Goal: Task Accomplishment & Management: Manage account settings

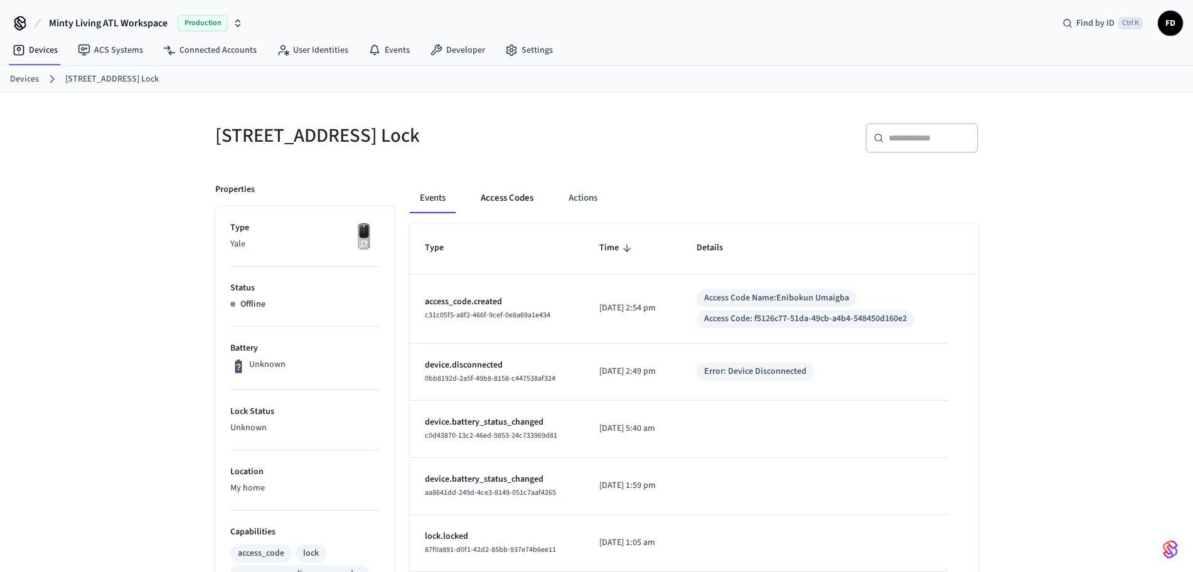
click at [512, 205] on button "Access Codes" at bounding box center [507, 198] width 73 height 30
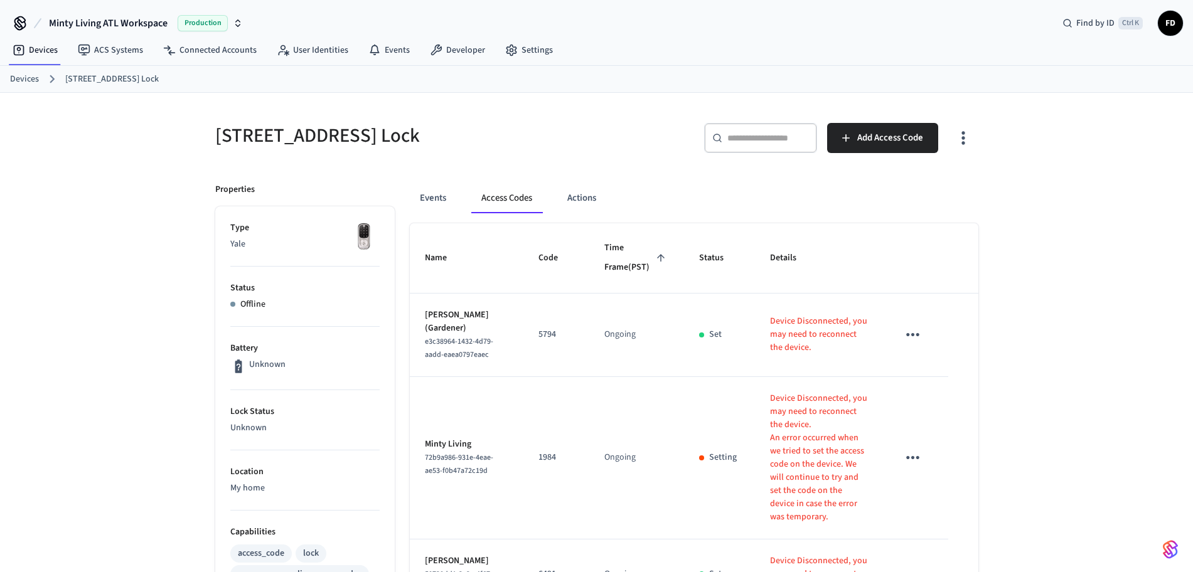
click at [14, 79] on link "Devices" at bounding box center [24, 79] width 29 height 13
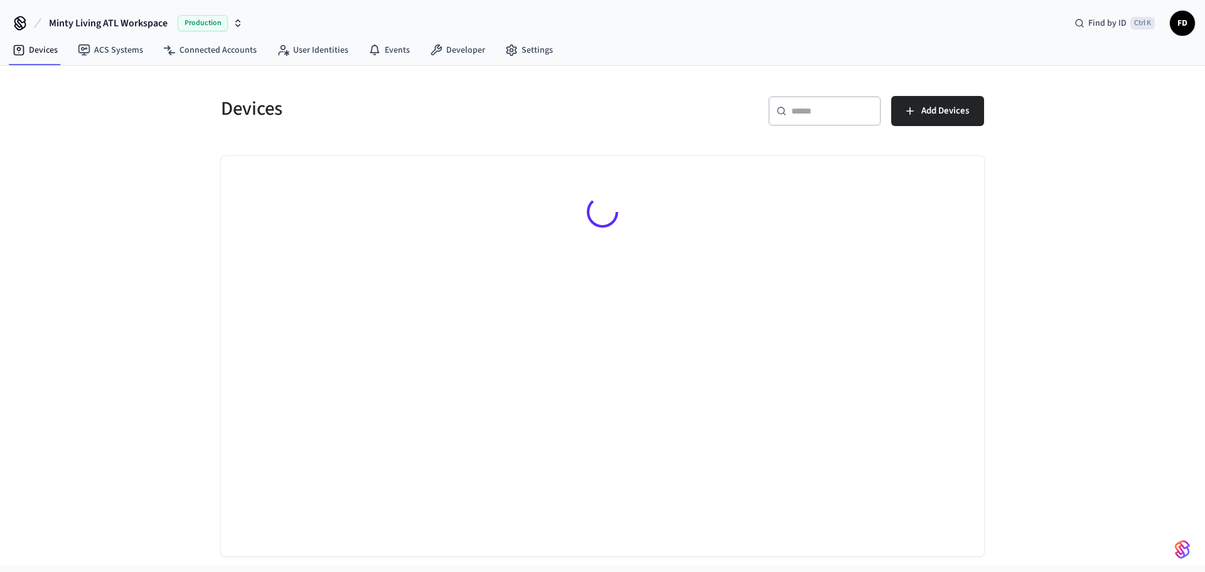
click at [822, 105] on input "text" at bounding box center [832, 111] width 82 height 13
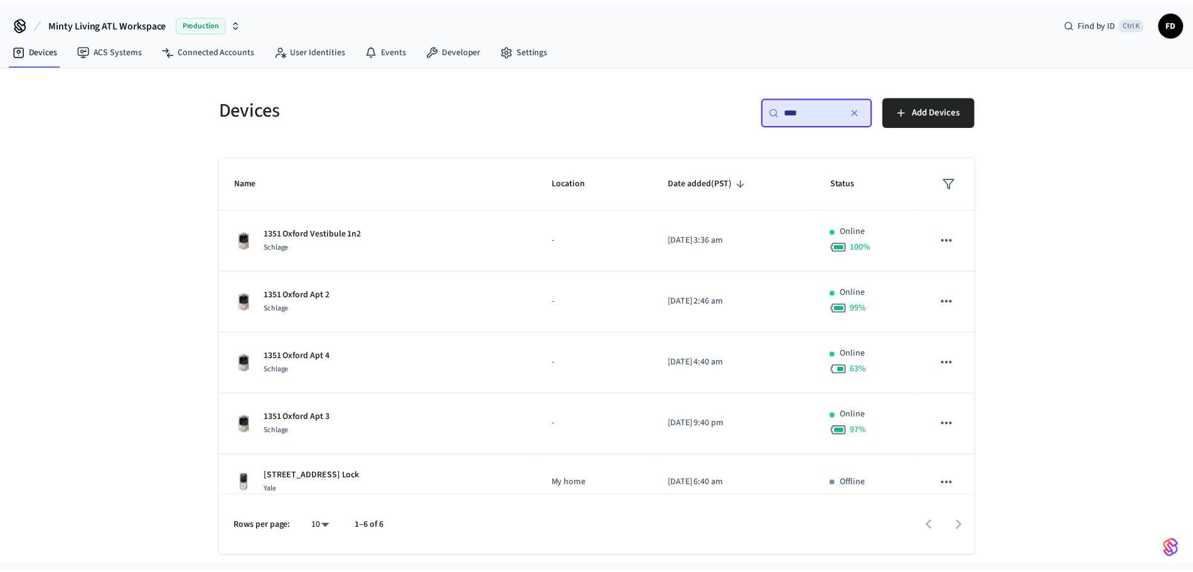
scroll to position [78, 0]
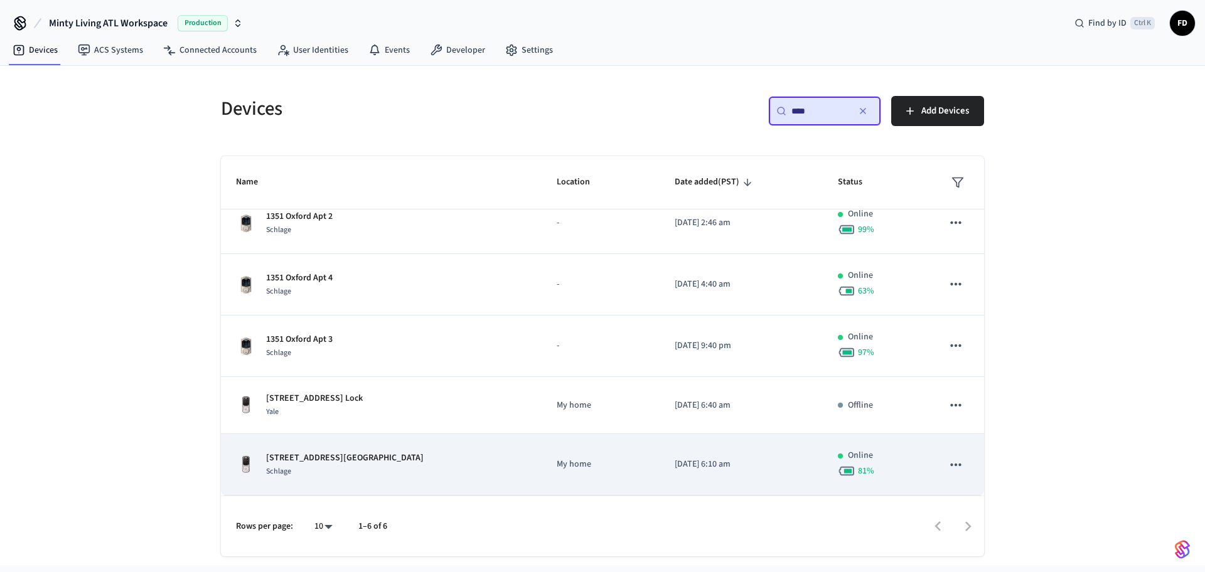
type input "****"
click at [616, 466] on td "My home" at bounding box center [599, 464] width 117 height 61
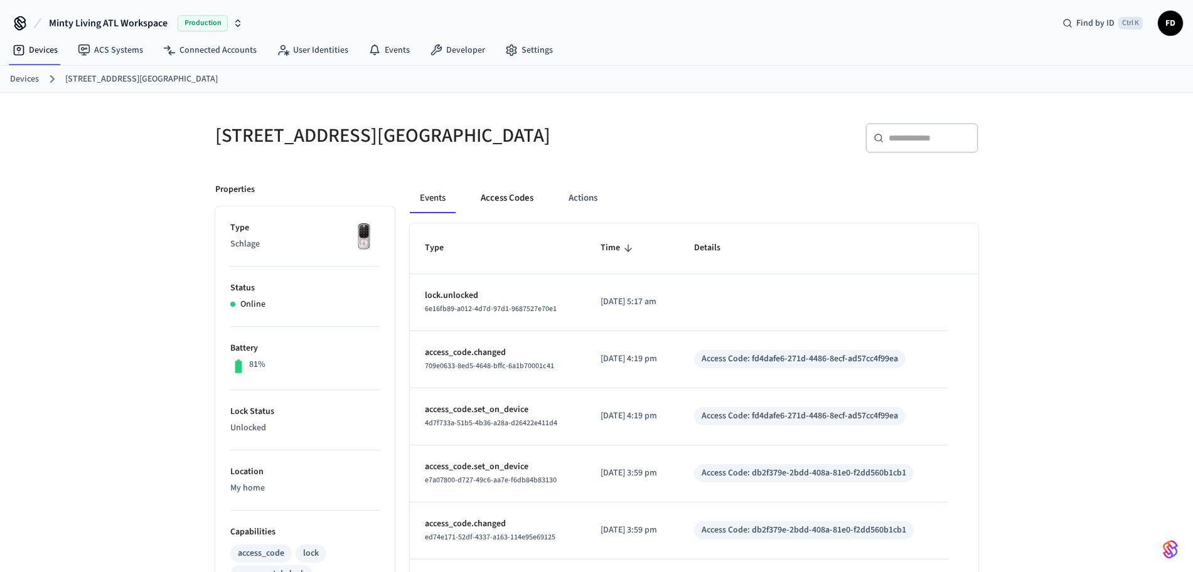
click at [518, 199] on button "Access Codes" at bounding box center [507, 198] width 73 height 30
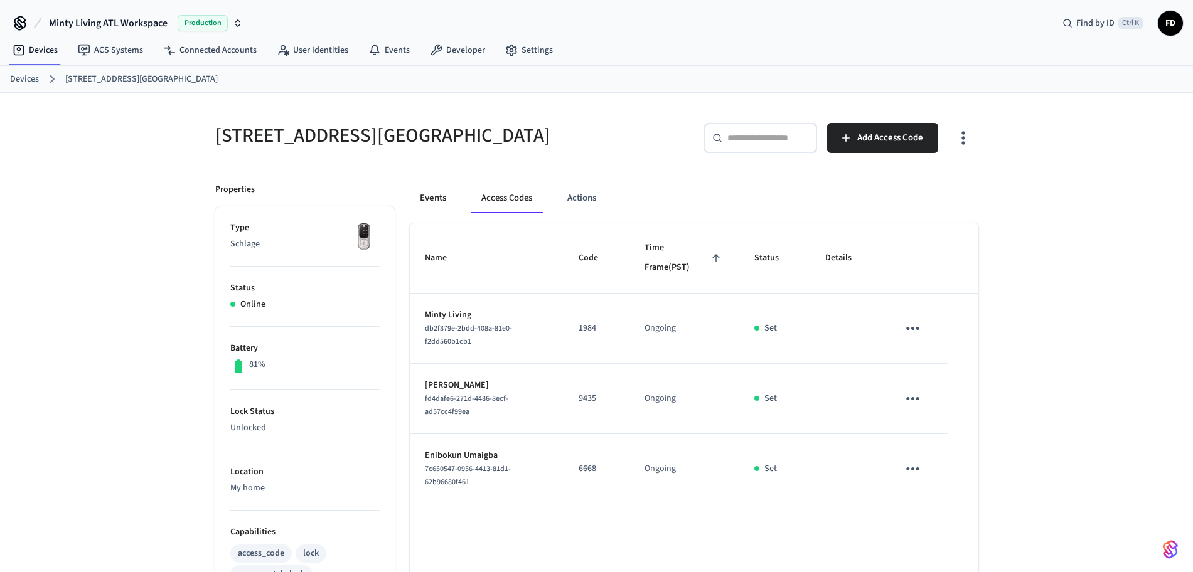
click at [445, 195] on button "Events" at bounding box center [433, 198] width 46 height 30
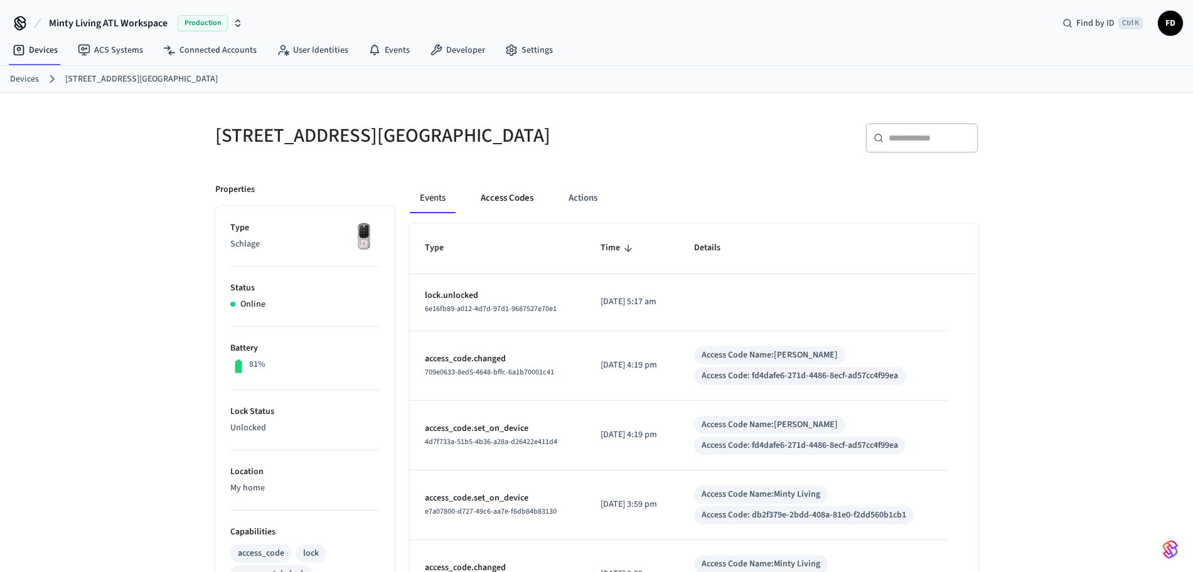
click at [525, 201] on button "Access Codes" at bounding box center [507, 198] width 73 height 30
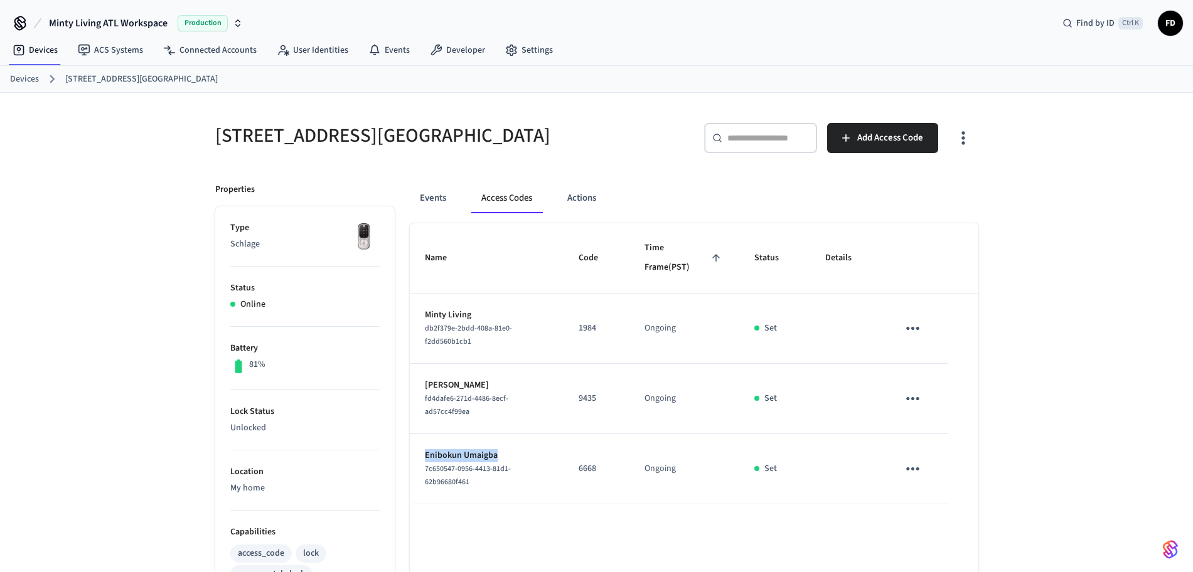
drag, startPoint x: 526, startPoint y: 442, endPoint x: 417, endPoint y: 439, distance: 109.2
click at [417, 439] on td "Enibokun Umaigba 7c650547-0956-4413-81d1-62b96680f461" at bounding box center [487, 469] width 154 height 70
copy p "Enibokun Umaigba"
drag, startPoint x: 607, startPoint y: 459, endPoint x: 569, endPoint y: 459, distance: 38.3
click at [569, 459] on td "6668" at bounding box center [596, 469] width 66 height 70
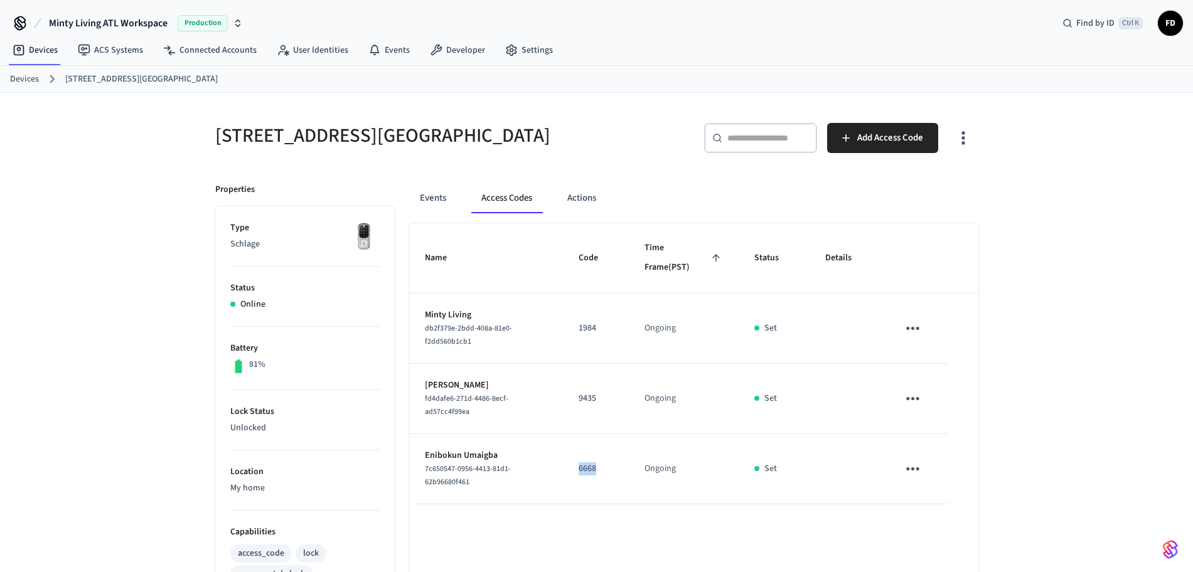
copy p "6668"
drag, startPoint x: 514, startPoint y: 385, endPoint x: 423, endPoint y: 392, distance: 91.9
click at [423, 392] on td "[PERSON_NAME] fd4dafe6-271d-4486-8ecf-ad57cc4f99ea" at bounding box center [487, 399] width 154 height 70
copy p "[PERSON_NAME]"
copy p "9435"
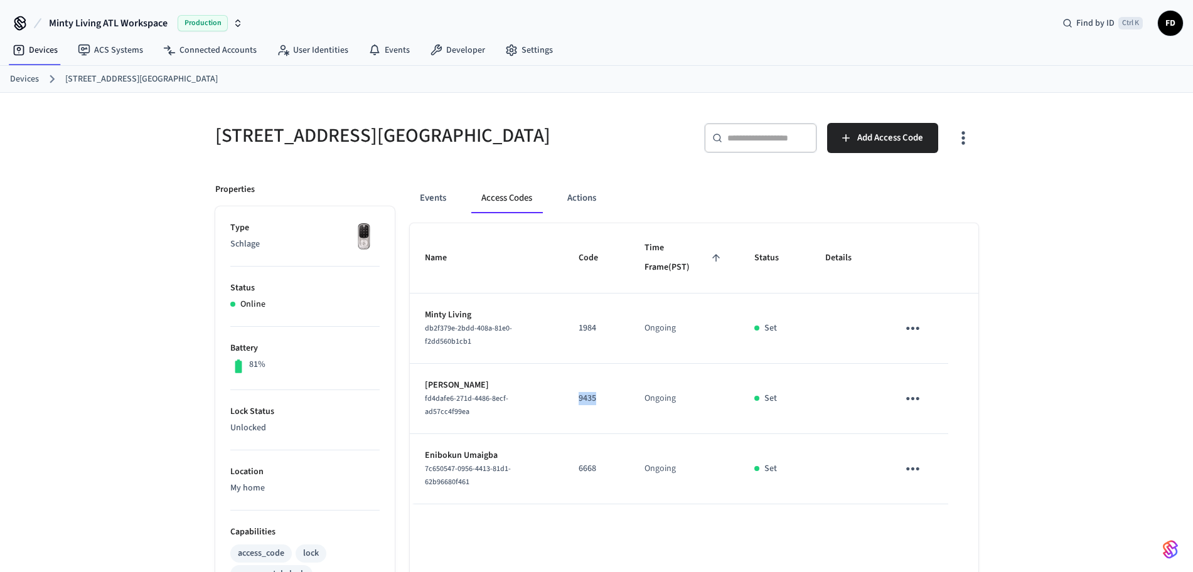
drag, startPoint x: 607, startPoint y: 393, endPoint x: 577, endPoint y: 393, distance: 30.1
click at [577, 393] on td "9435" at bounding box center [596, 399] width 66 height 70
click at [25, 74] on link "Devices" at bounding box center [24, 79] width 29 height 13
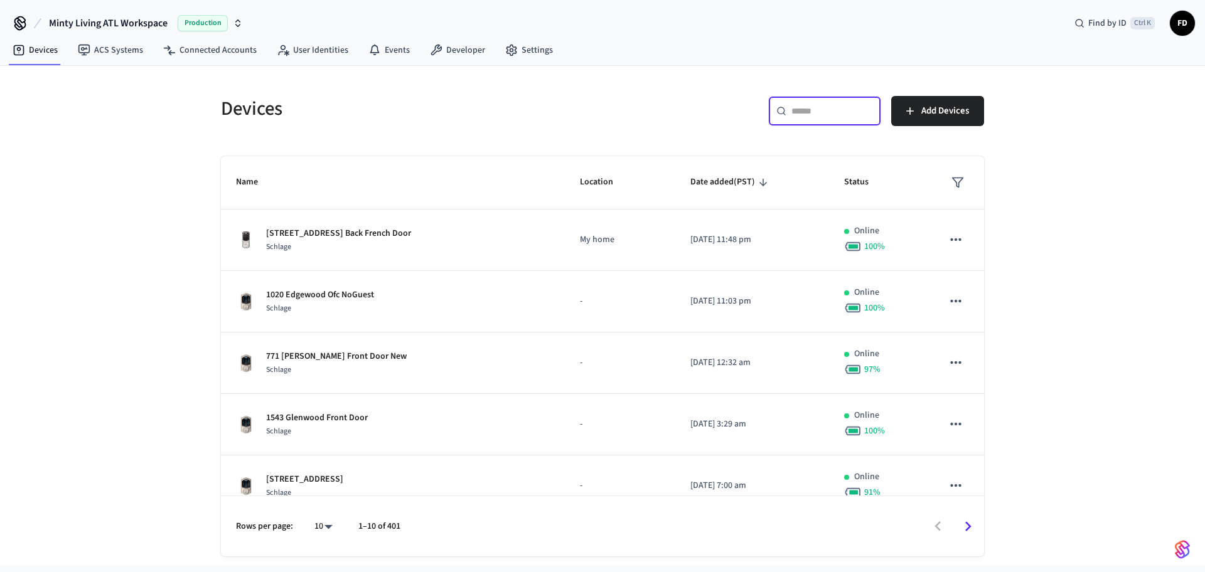
click at [802, 105] on input "text" at bounding box center [832, 111] width 82 height 13
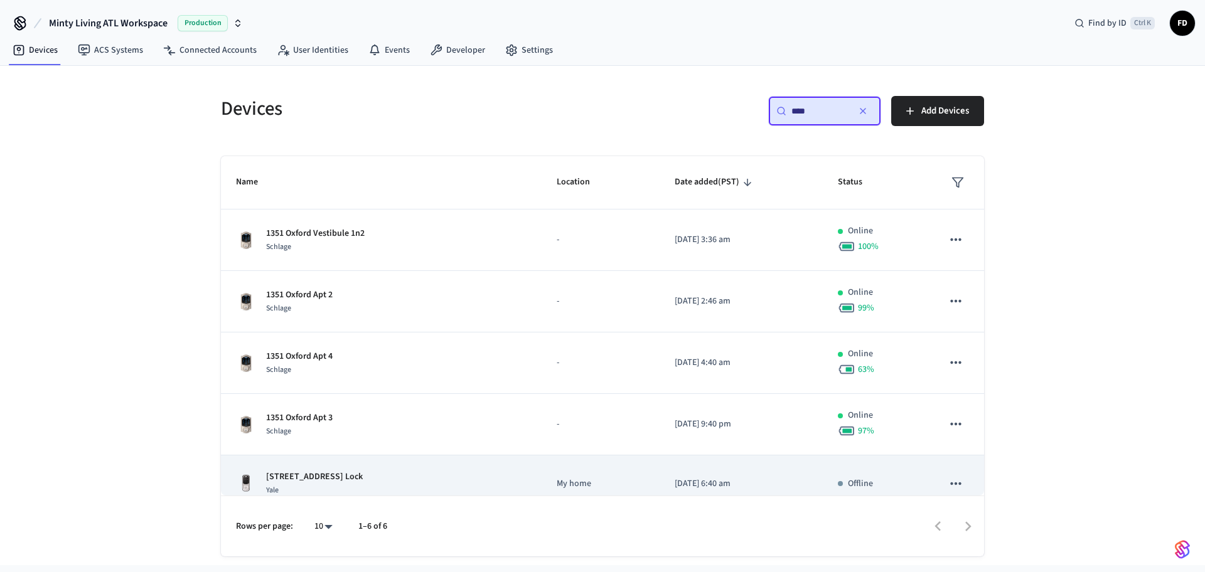
type input "****"
click at [620, 479] on td "My home" at bounding box center [599, 483] width 117 height 57
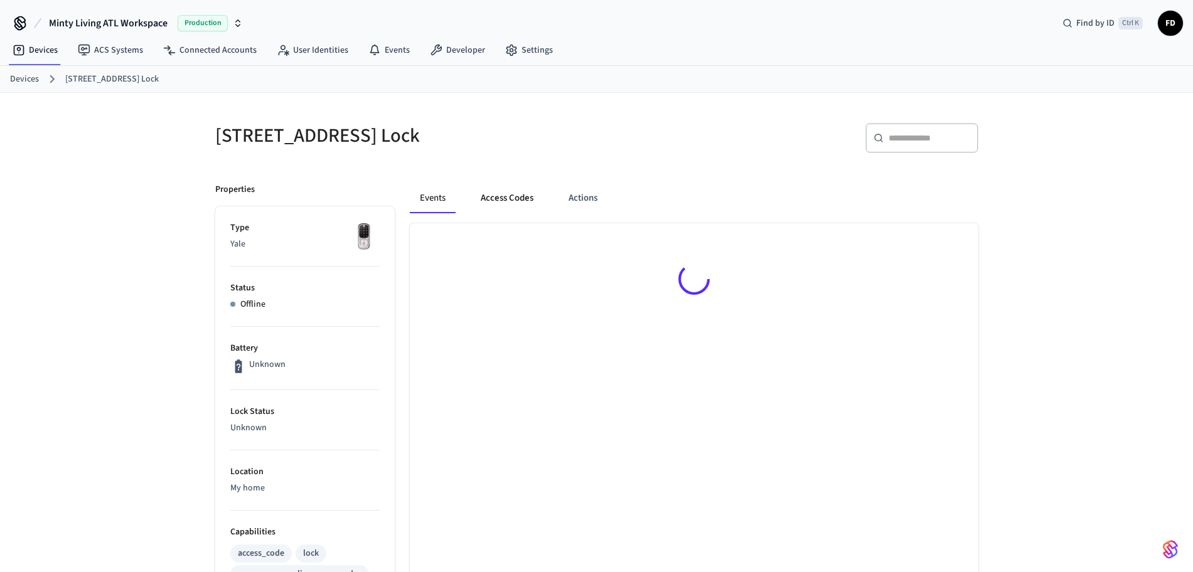
click at [519, 198] on button "Access Codes" at bounding box center [507, 198] width 73 height 30
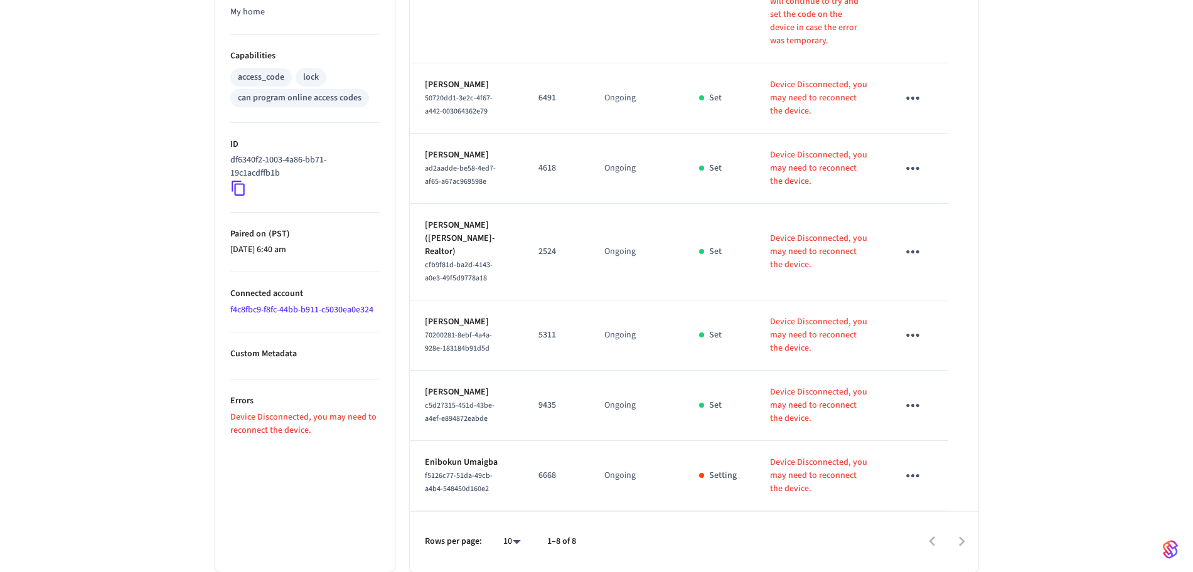
scroll to position [21, 0]
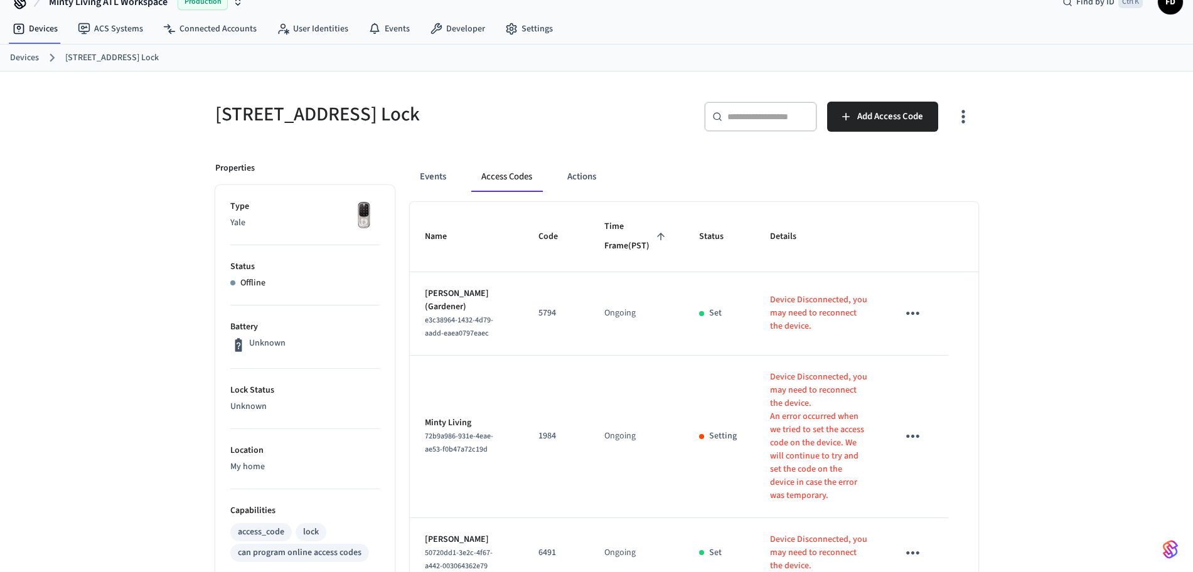
click at [23, 53] on link "Devices" at bounding box center [24, 57] width 29 height 13
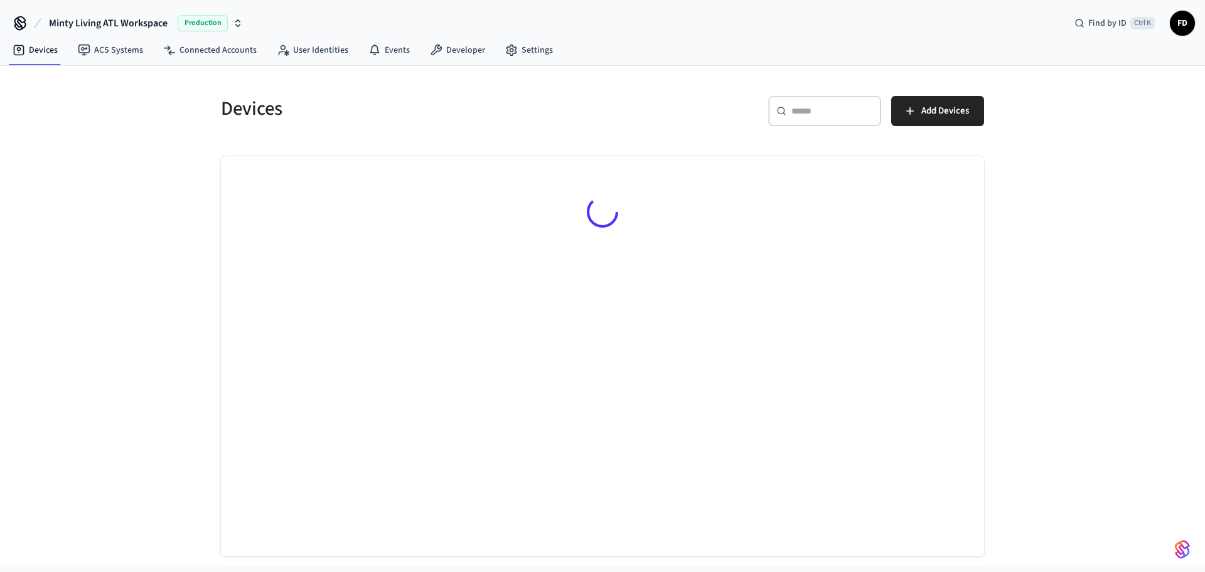
click at [784, 117] on div "​ ​" at bounding box center [824, 111] width 113 height 30
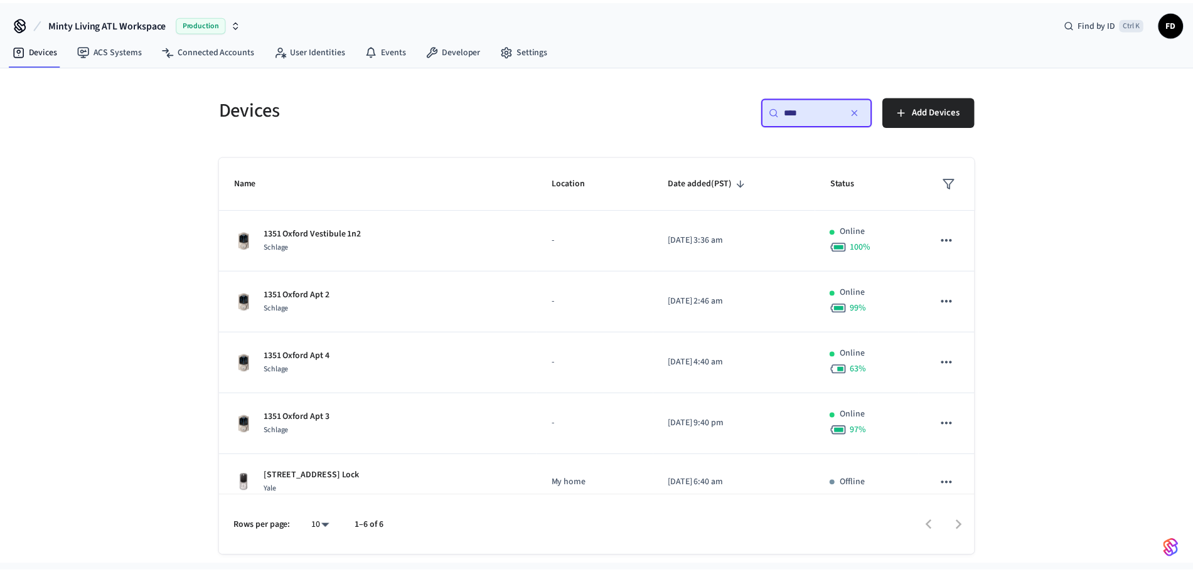
scroll to position [78, 0]
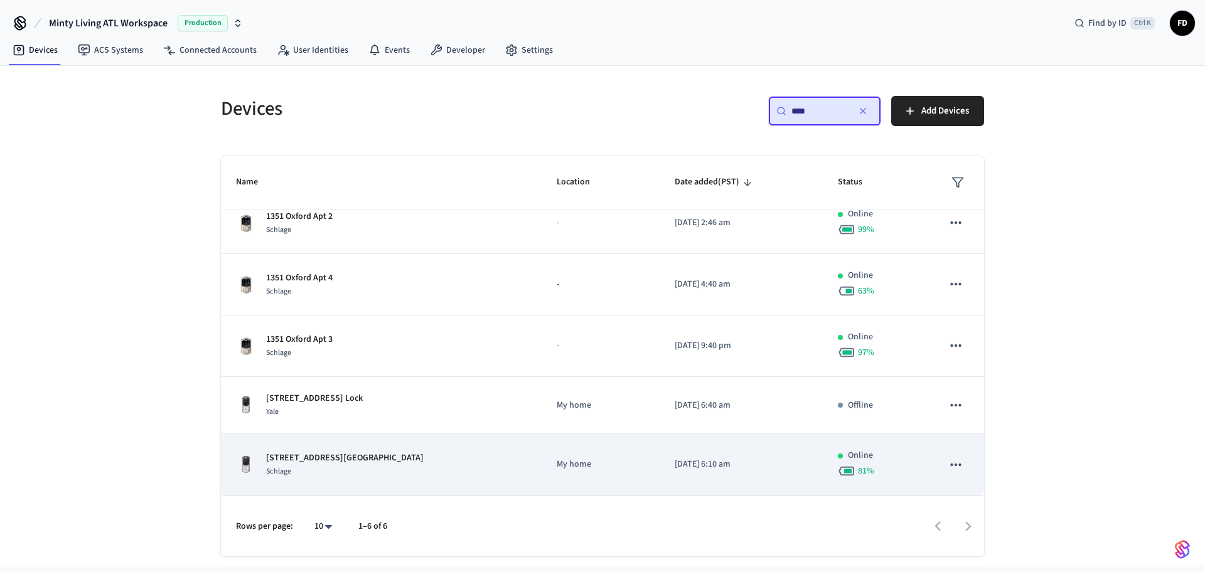
type input "****"
click at [423, 469] on div "[STREET_ADDRESS] Garage Lock Schlage" at bounding box center [381, 465] width 290 height 26
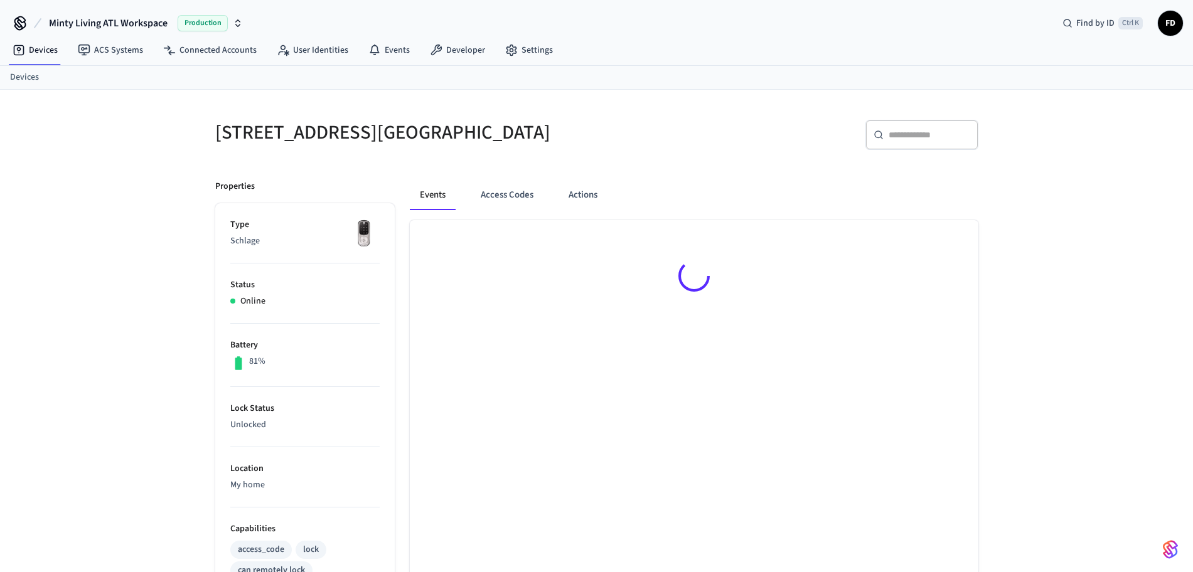
click at [378, 463] on p "Location" at bounding box center [304, 468] width 149 height 13
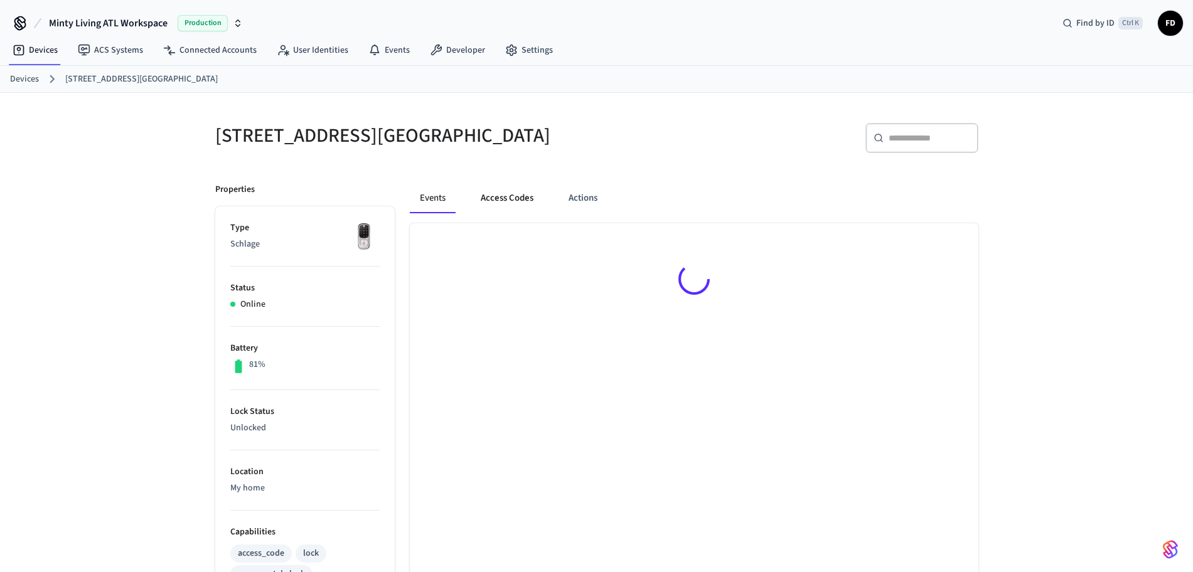
click at [511, 191] on button "Access Codes" at bounding box center [507, 198] width 73 height 30
